Goal: Task Accomplishment & Management: Use online tool/utility

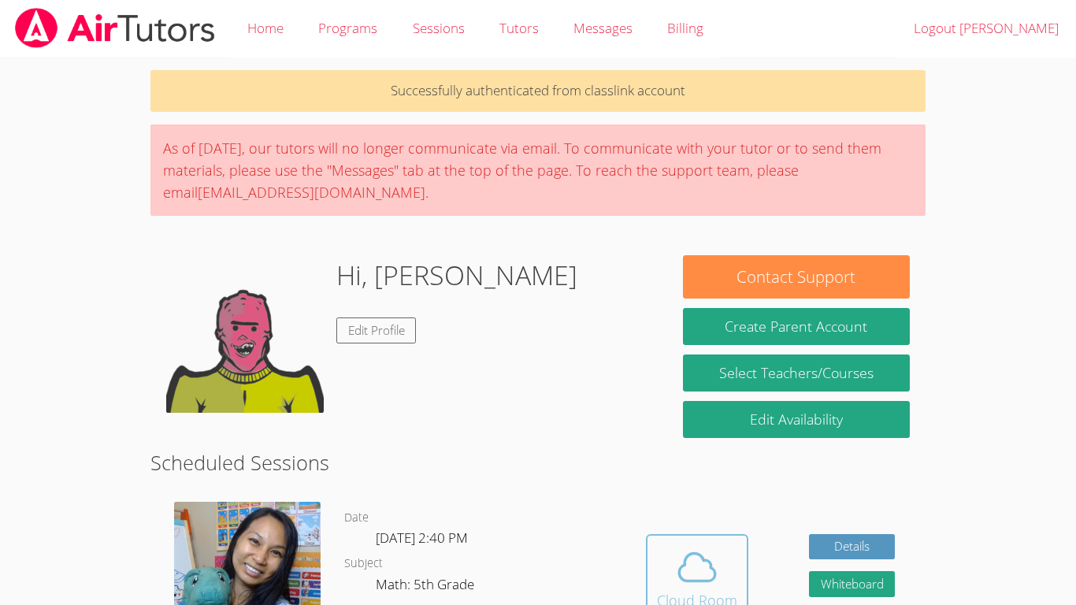
click at [695, 557] on icon at bounding box center [697, 567] width 44 height 44
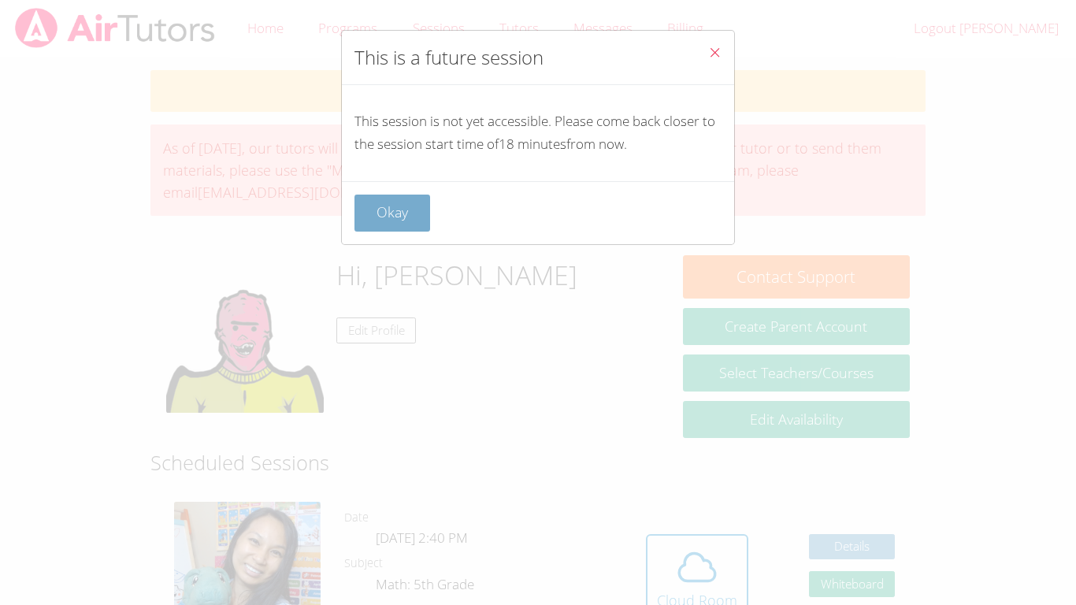
click at [408, 198] on button "Okay" at bounding box center [392, 212] width 76 height 37
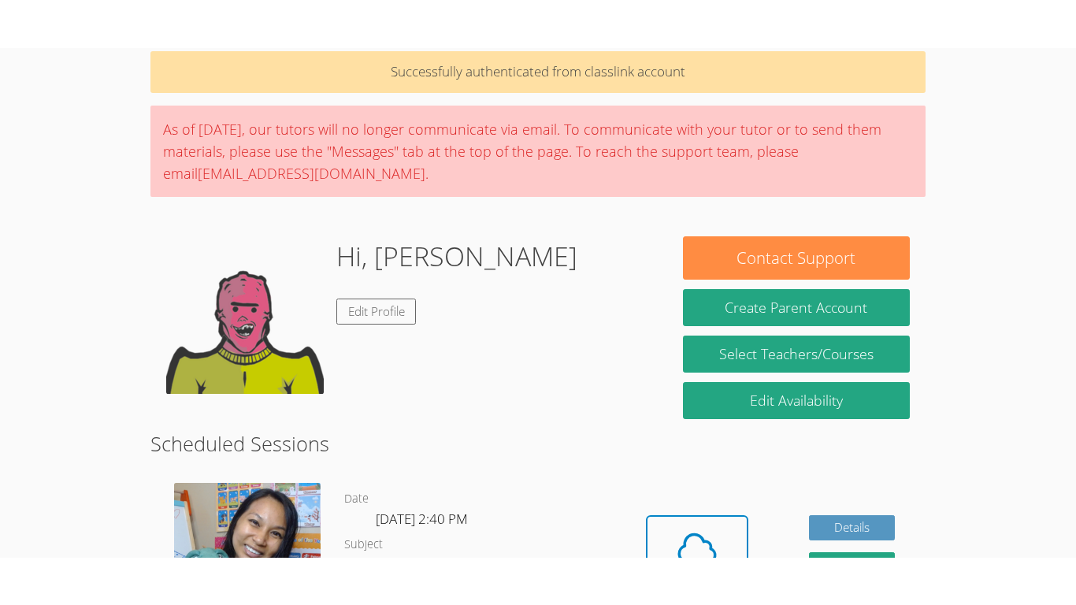
scroll to position [247, 0]
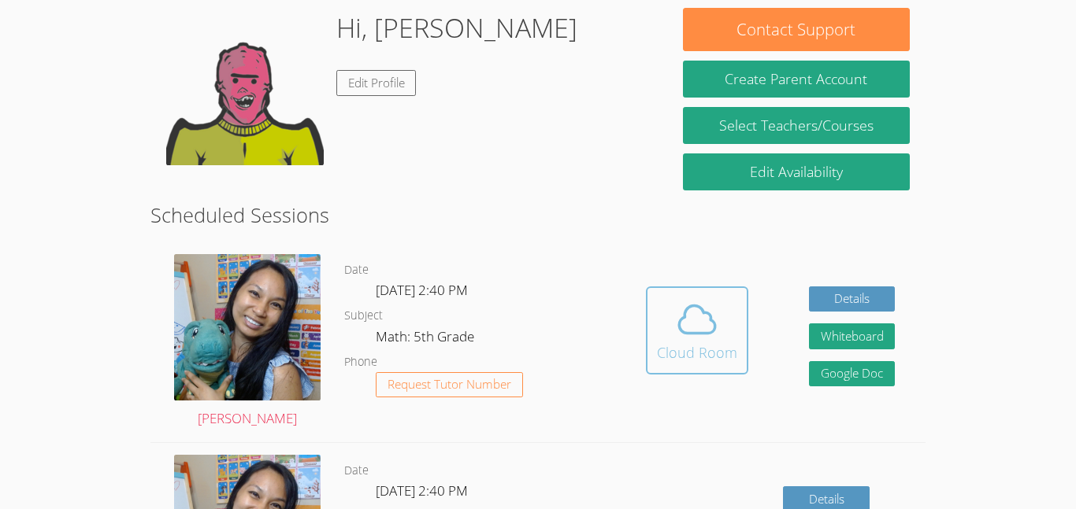
click at [719, 313] on span at bounding box center [697, 320] width 80 height 44
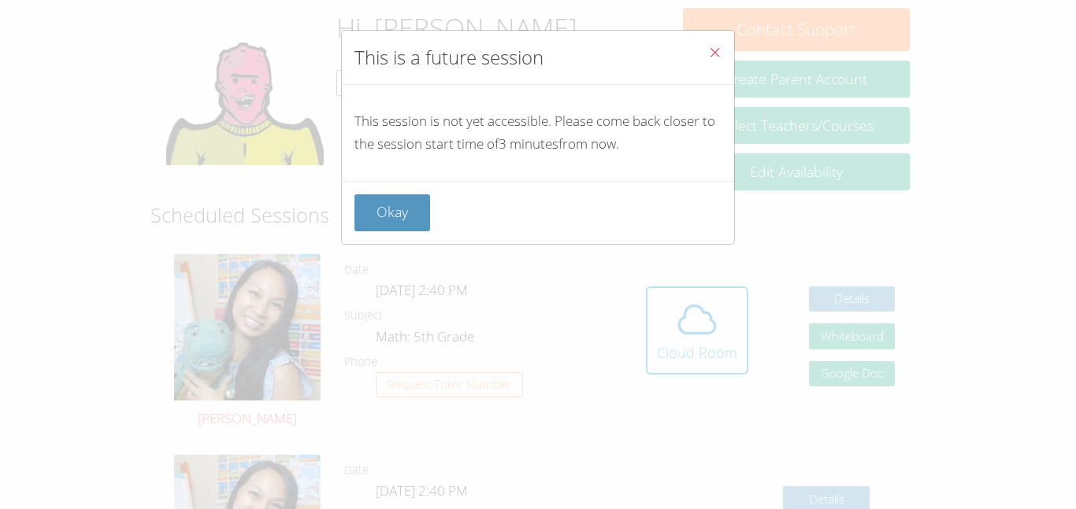
click at [357, 264] on div "This is a future session This session is not yet accessible. Please come back c…" at bounding box center [538, 254] width 1076 height 509
click at [376, 222] on button "Okay" at bounding box center [392, 212] width 76 height 37
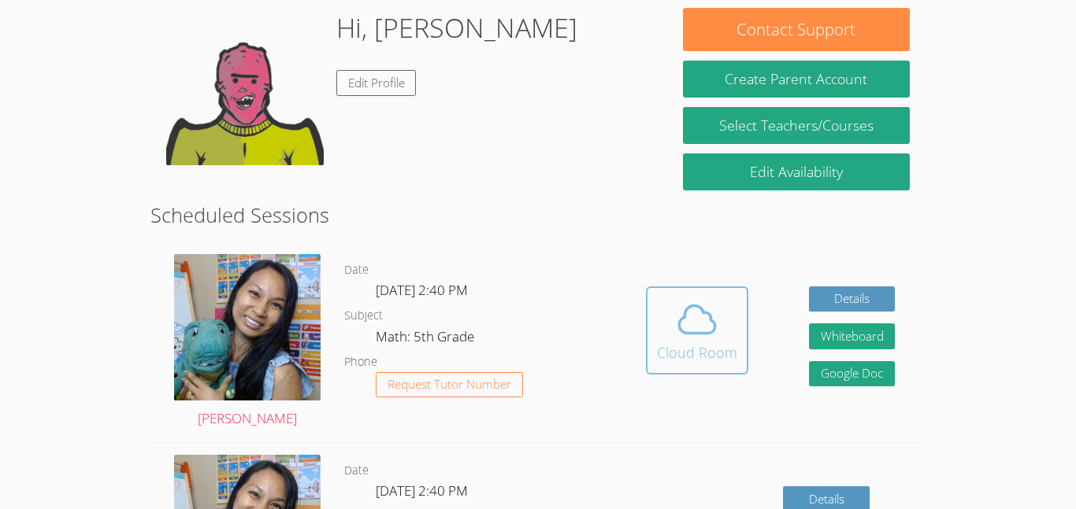
click at [704, 288] on button "Cloud Room" at bounding box center [697, 331] width 102 height 88
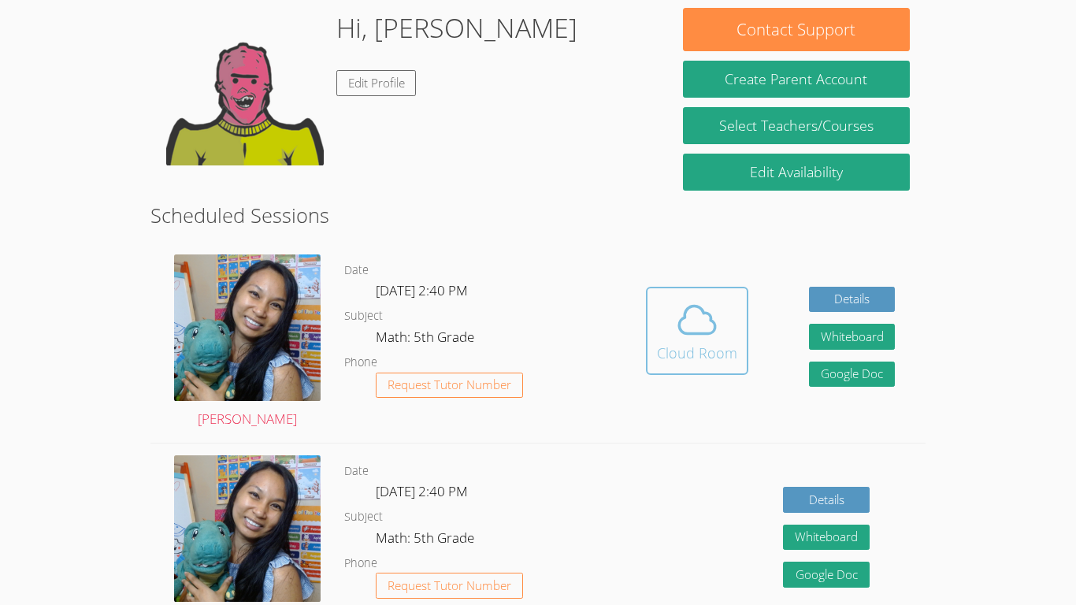
click at [709, 313] on icon at bounding box center [697, 320] width 36 height 28
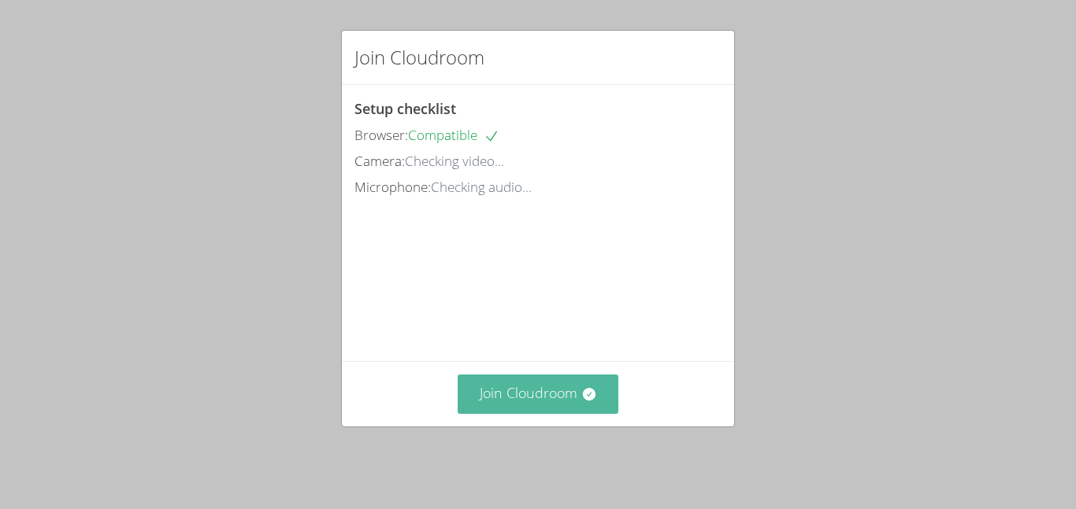
click at [536, 392] on button "Join Cloudroom" at bounding box center [537, 394] width 161 height 39
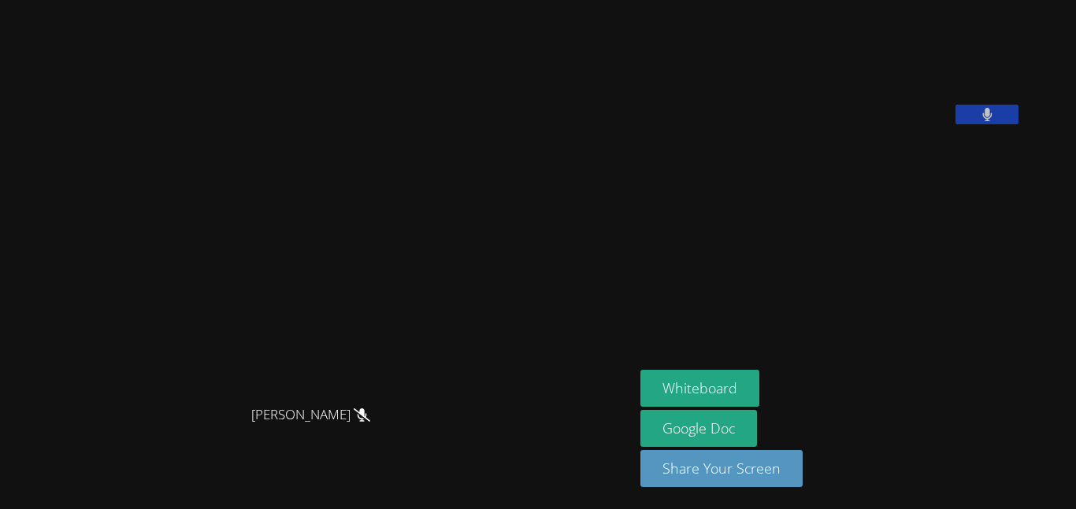
click at [1018, 124] on button at bounding box center [986, 115] width 63 height 20
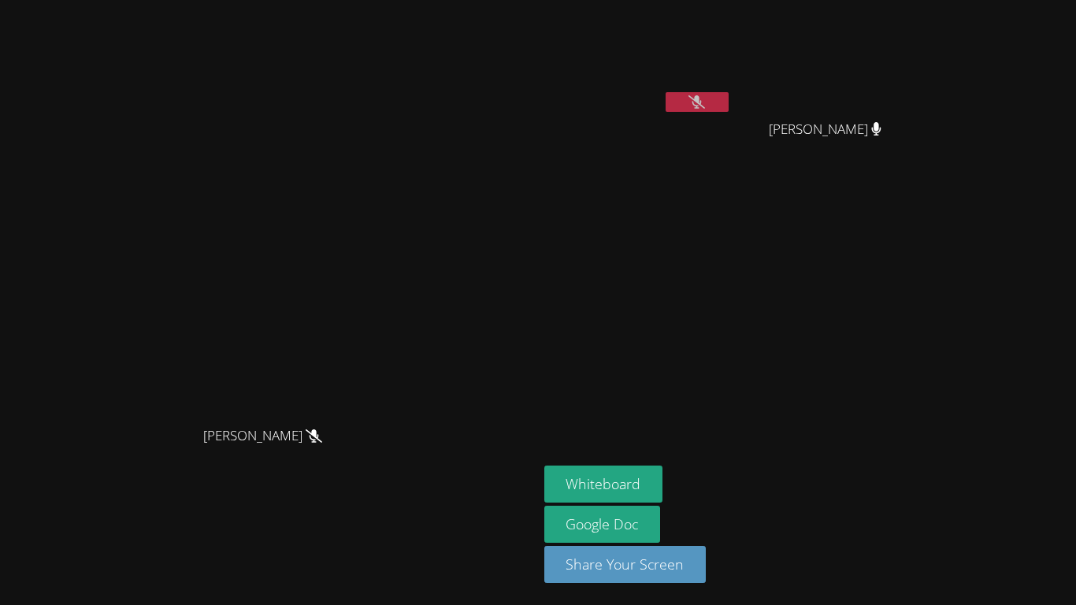
click at [705, 98] on icon at bounding box center [696, 101] width 17 height 13
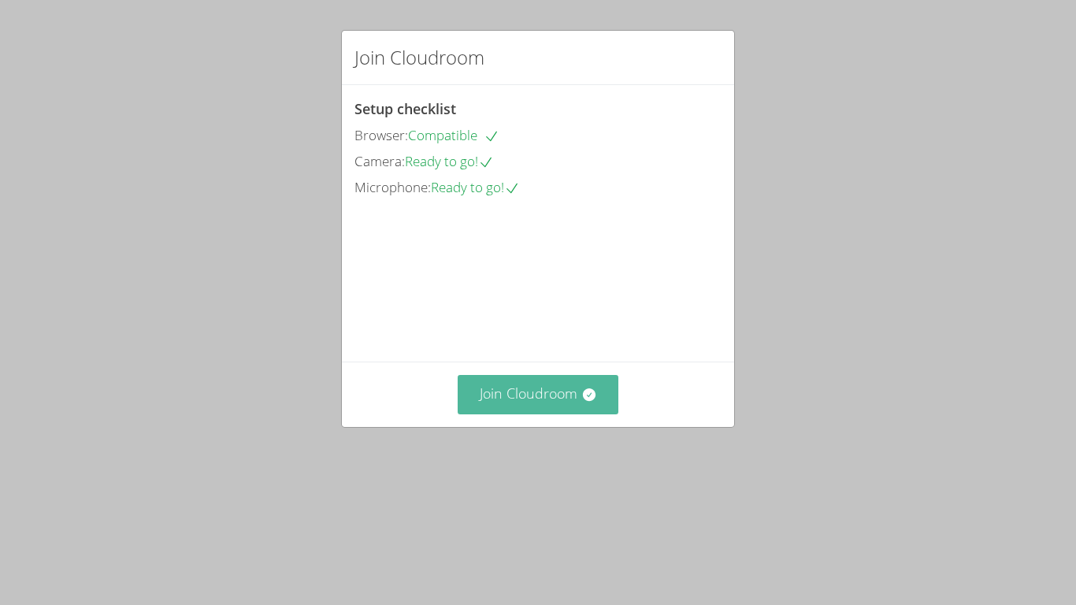
click at [572, 413] on button "Join Cloudroom" at bounding box center [537, 394] width 161 height 39
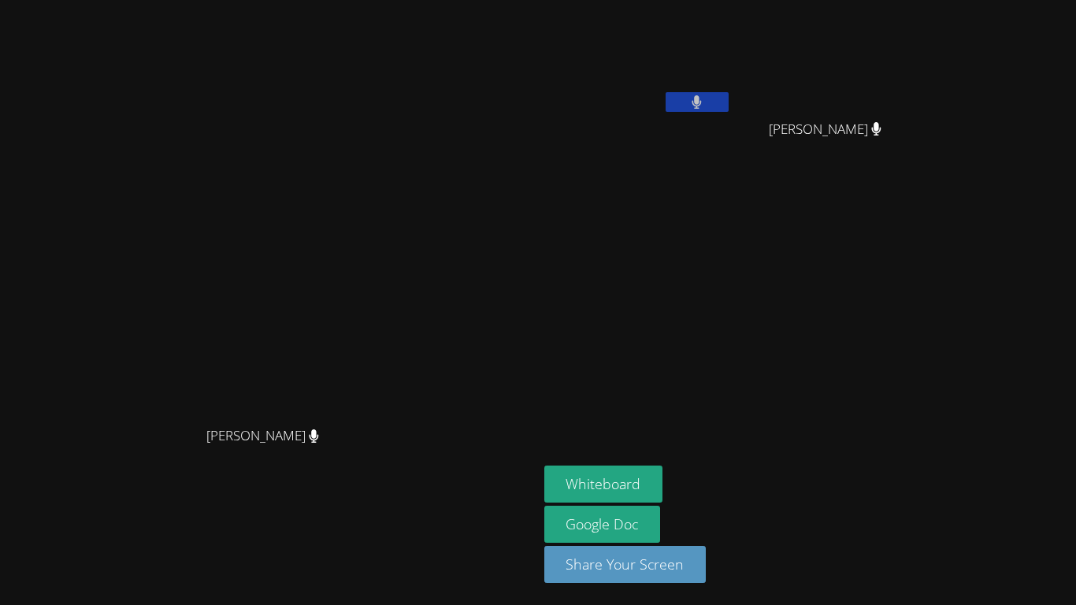
click at [387, 408] on video at bounding box center [268, 271] width 236 height 295
click at [663, 486] on button "Whiteboard" at bounding box center [603, 483] width 119 height 37
click at [544, 465] on button "Whiteboard" at bounding box center [603, 483] width 119 height 37
click at [728, 110] on button at bounding box center [696, 102] width 63 height 20
click at [728, 107] on button at bounding box center [696, 102] width 63 height 20
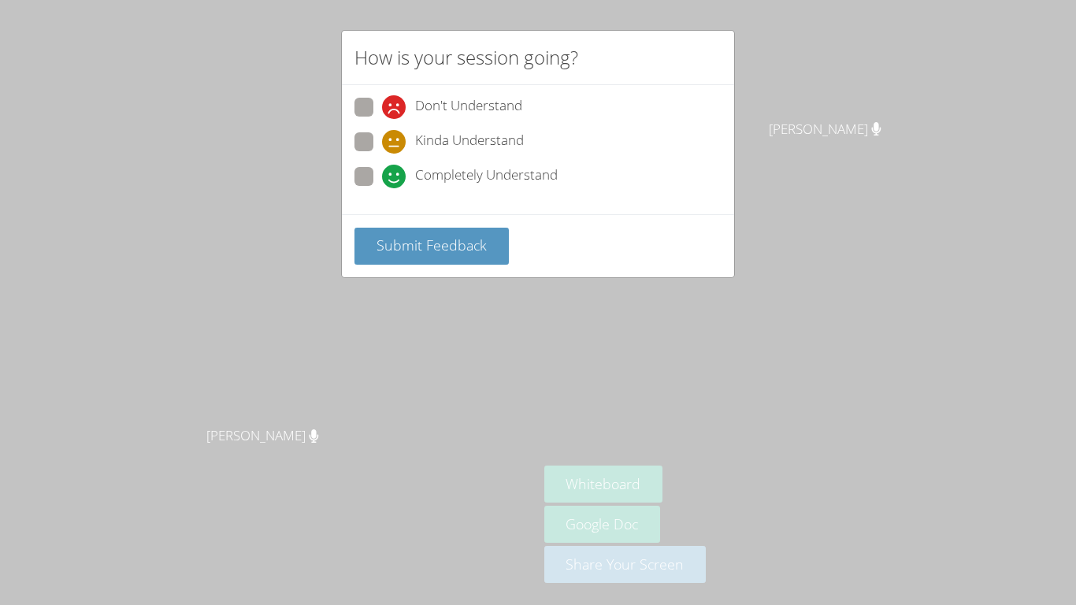
click at [493, 202] on div "Don't Understand Kinda Understand Completely Understand" at bounding box center [538, 149] width 392 height 129
click at [506, 143] on span "Kinda Understand" at bounding box center [469, 142] width 109 height 24
click at [395, 143] on input "Kinda Understand" at bounding box center [388, 138] width 13 height 13
radio input "true"
click at [450, 235] on span "Submit Feedback" at bounding box center [431, 244] width 110 height 19
